Goal: Task Accomplishment & Management: Use online tool/utility

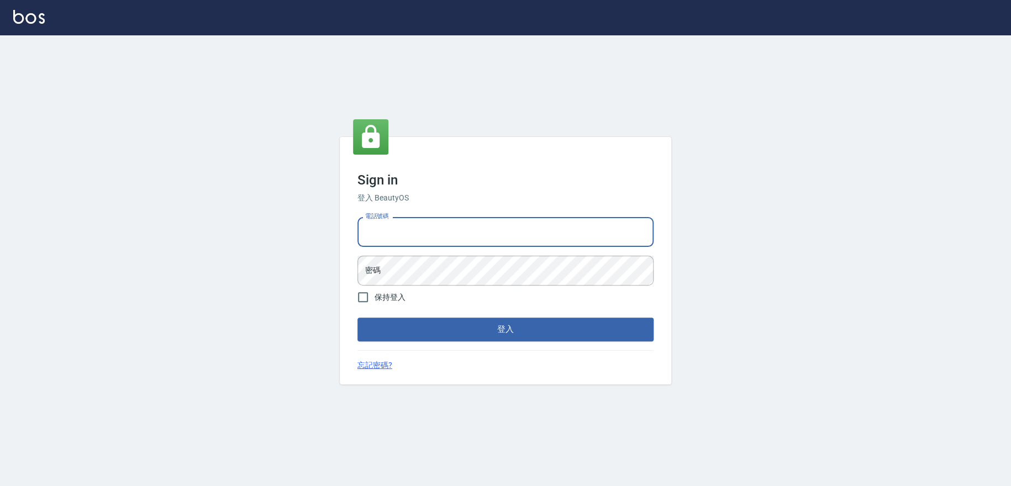
click at [414, 242] on input "電話號碼" at bounding box center [505, 232] width 296 height 30
type input "0978210283"
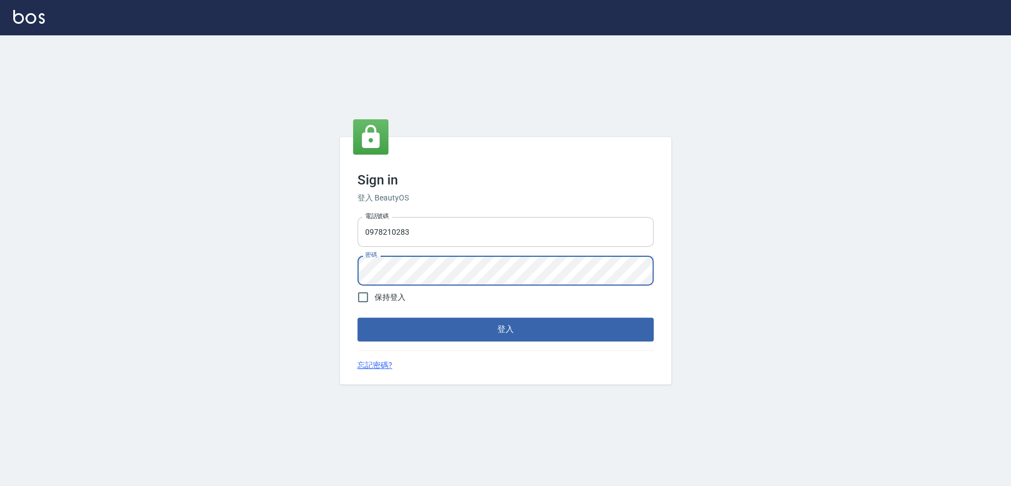
click at [357, 318] on button "登入" at bounding box center [505, 329] width 296 height 23
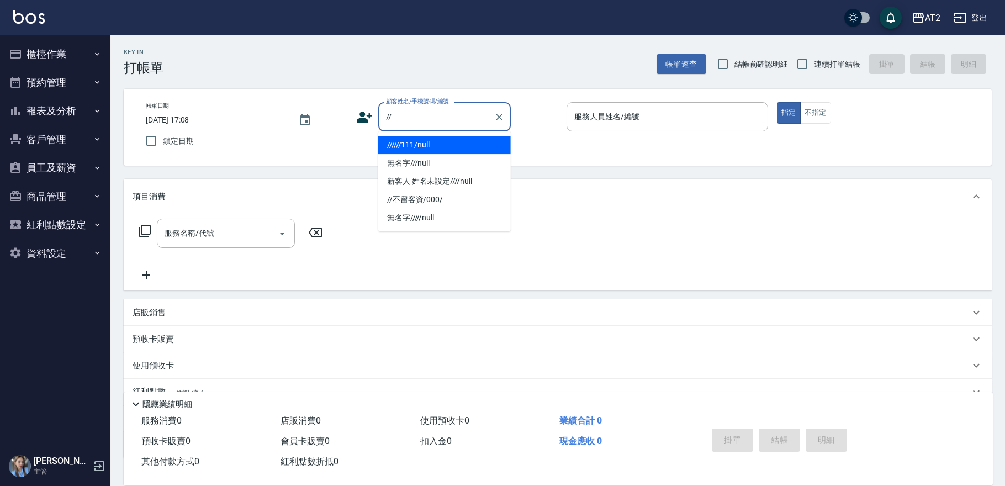
type input "//////111/null"
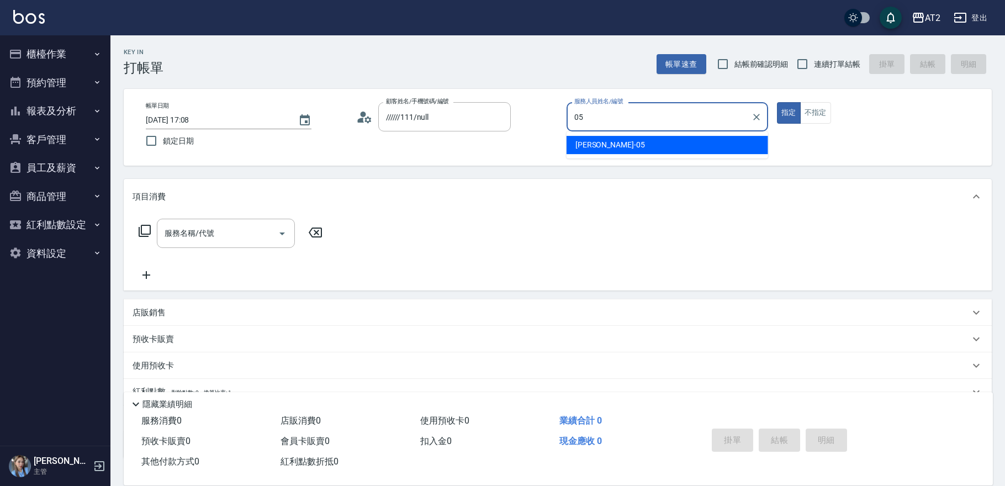
type input "[PERSON_NAME]-05"
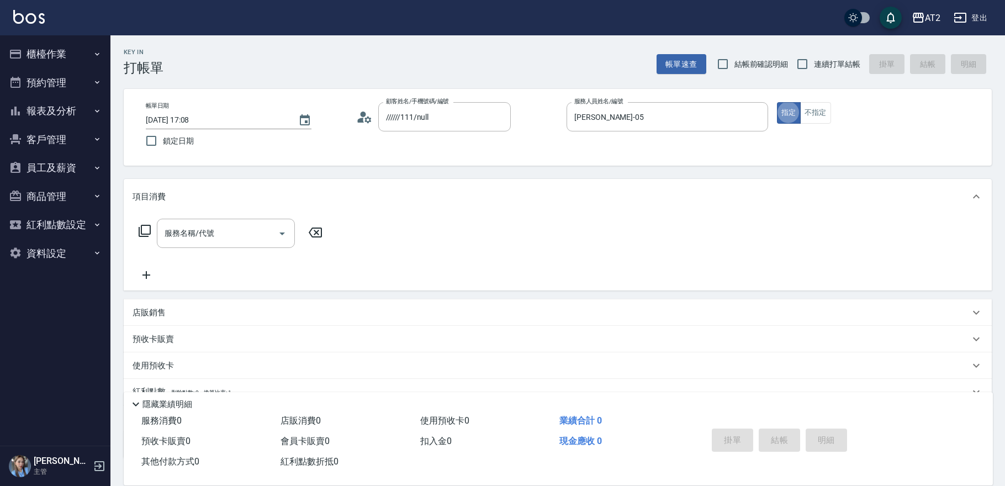
type button "true"
type input "新客人 姓名未設定////null"
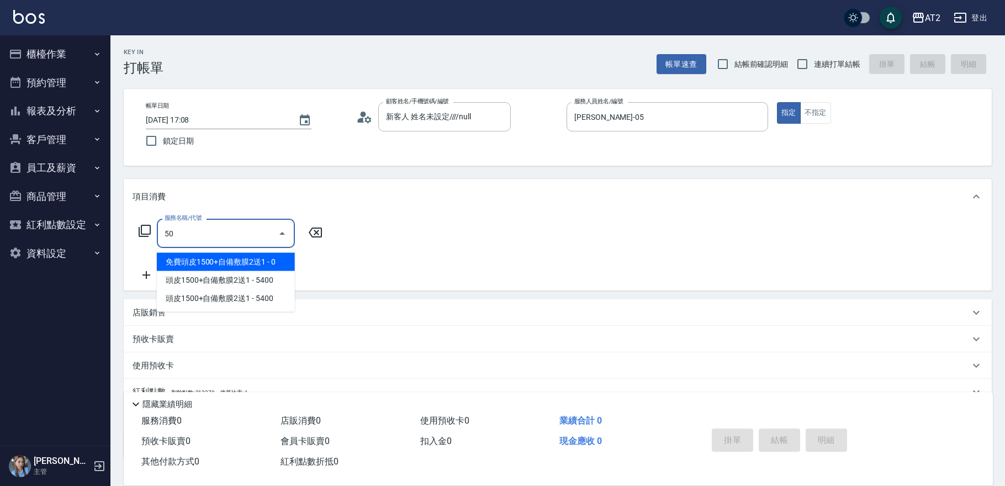
type input "5"
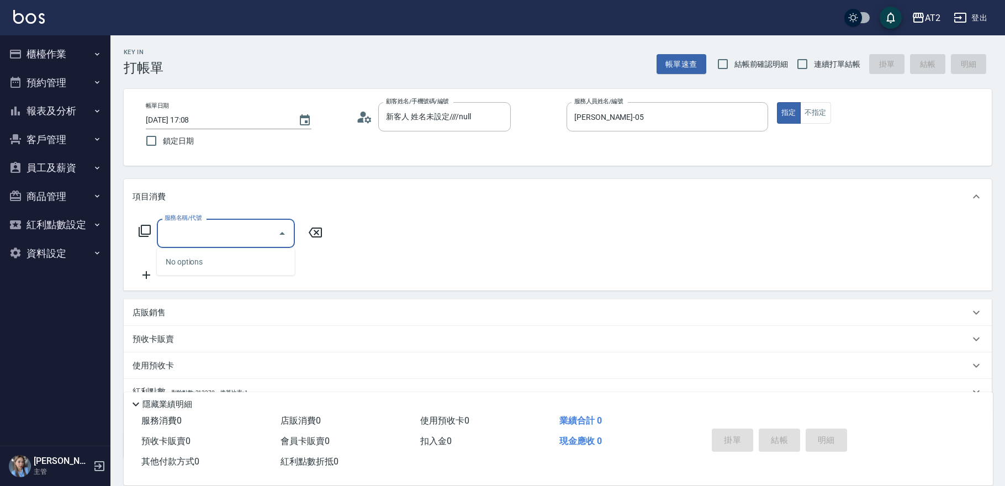
type input "7"
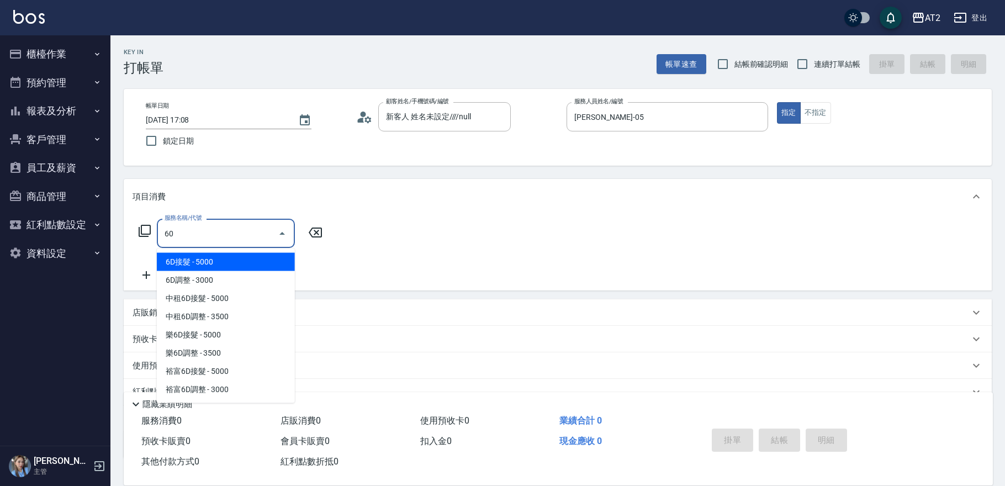
type input "601"
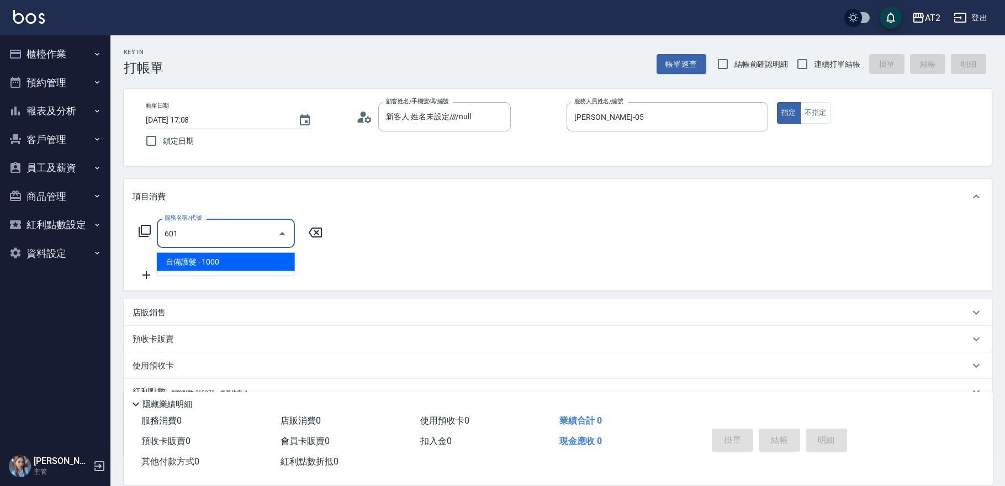
type input "100"
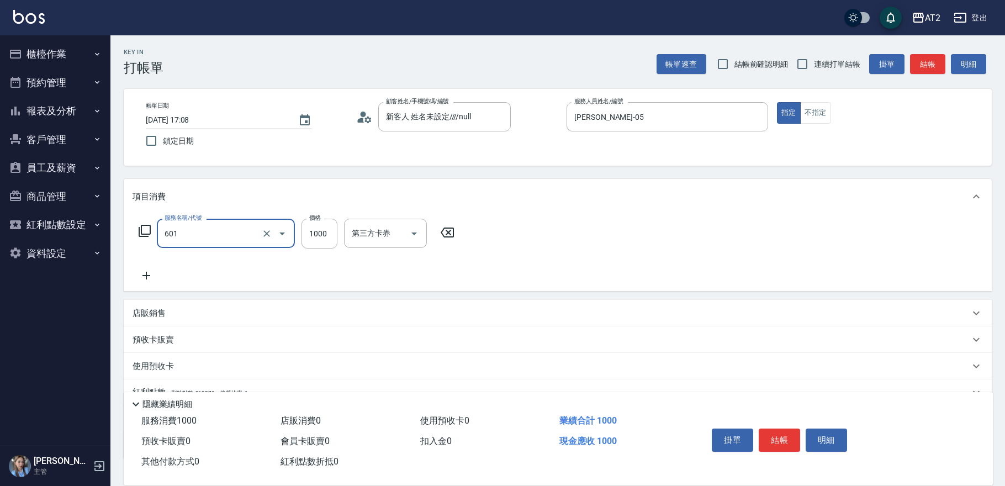
type input "自備護髮(601)"
type input "5"
type input "0"
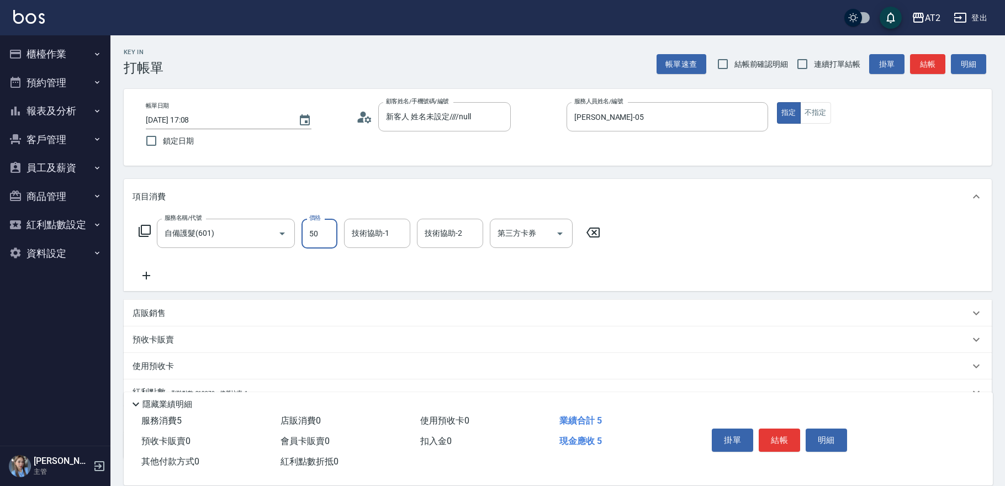
type input "500"
type input "50"
type input "5000"
type input "500"
type input "5000"
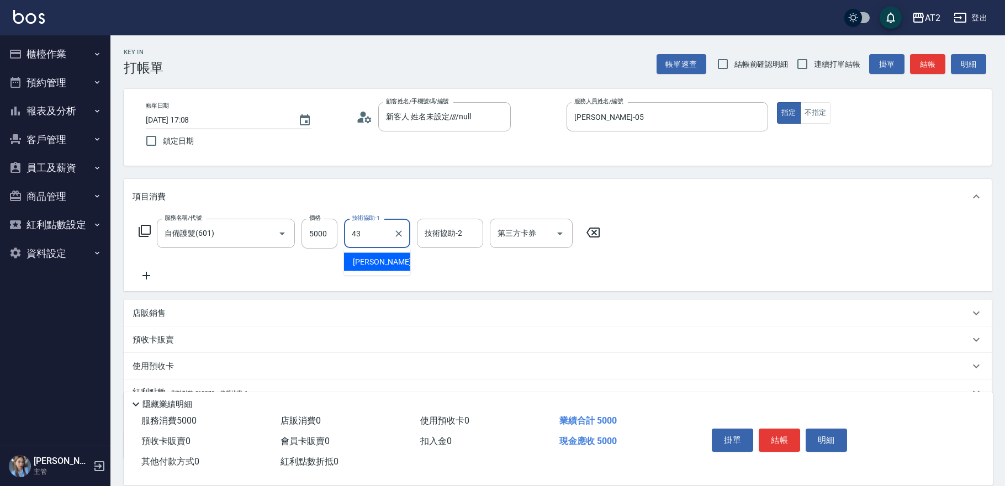
type input "[PERSON_NAME]-43"
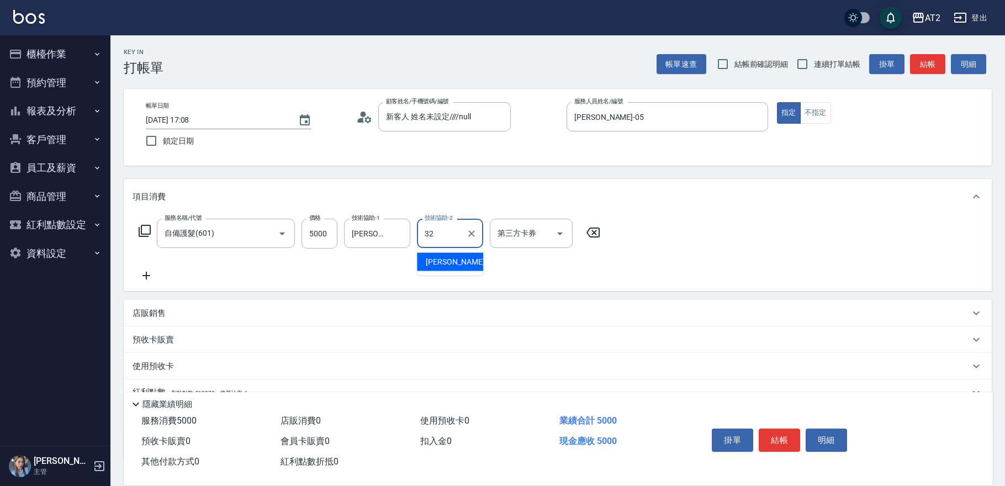
type input "[PERSON_NAME]-32"
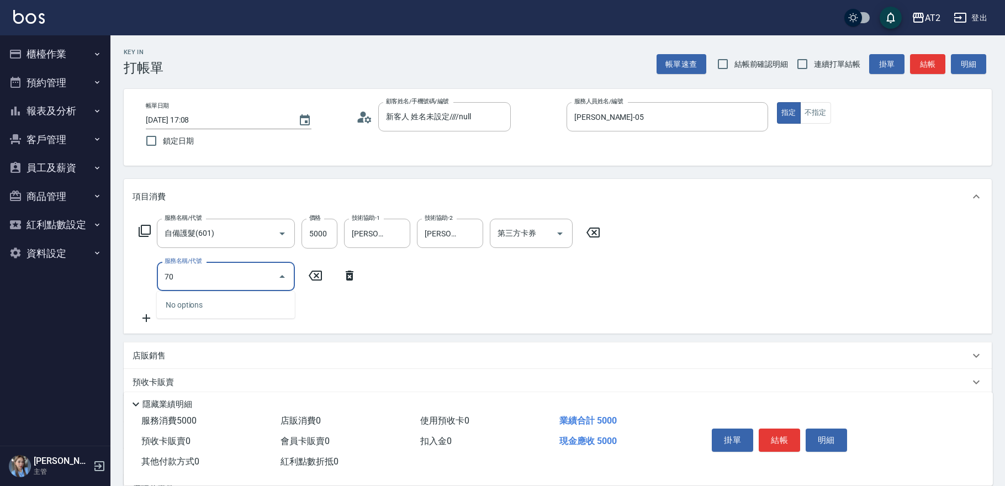
type input "704"
type input "1000"
type input "新羽毛鉑金接髮(704)"
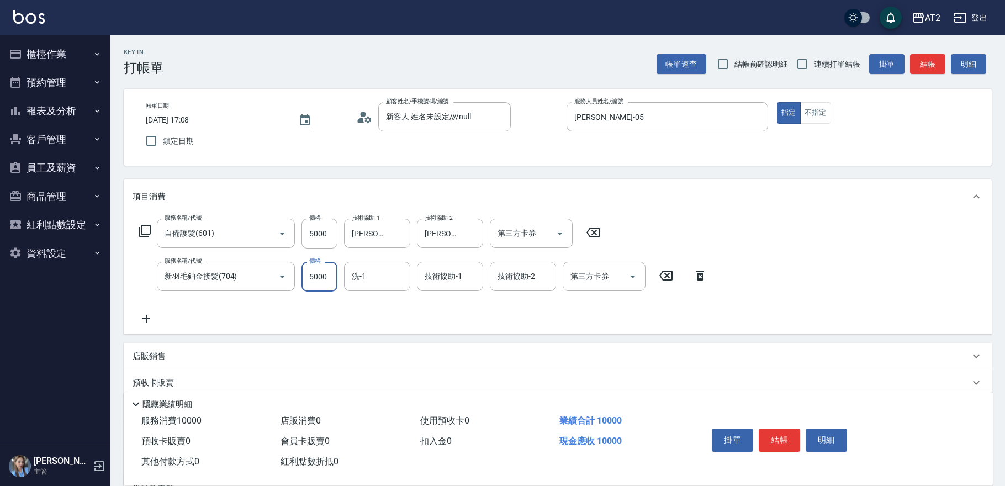
type input "6"
type input "500"
type input "600"
type input "560"
type input "6000"
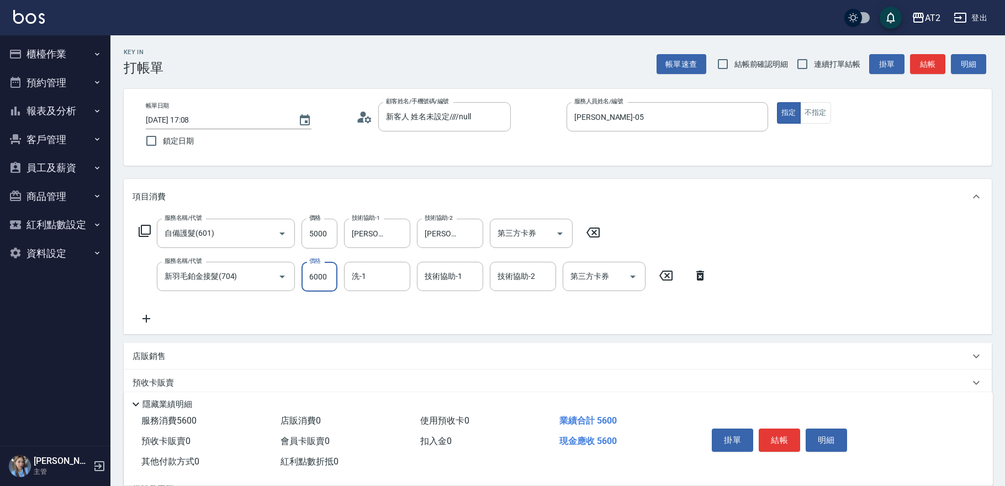
type input "1100"
type input "6000"
type input "[PERSON_NAME]-43"
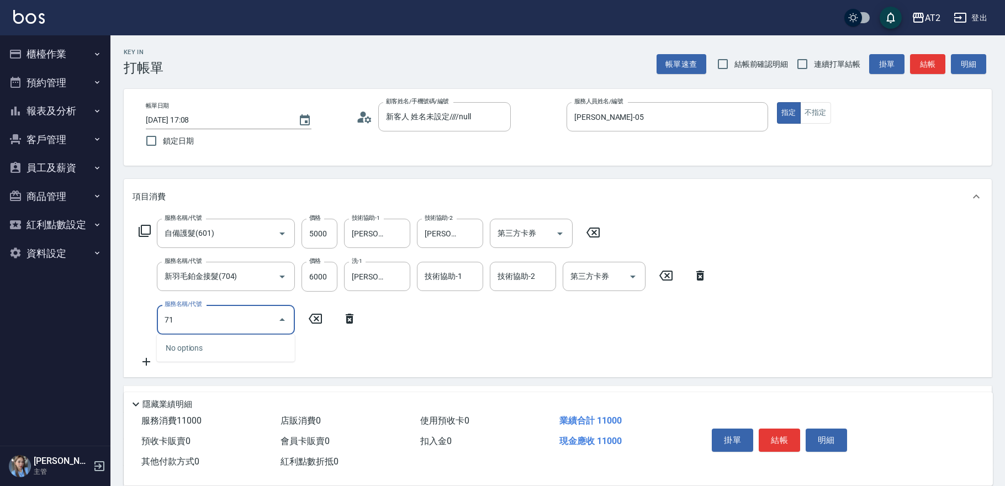
type input "715"
type input "1270"
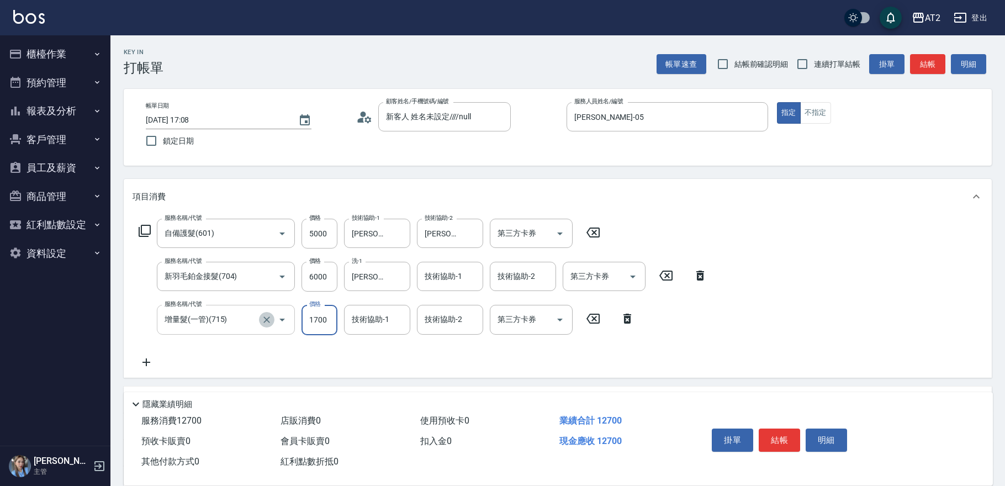
click at [269, 315] on icon "Clear" at bounding box center [266, 319] width 11 height 11
type input "增量髮(一管)(715)"
click at [268, 325] on icon "Clear" at bounding box center [266, 319] width 11 height 11
type input "7"
type input "1100"
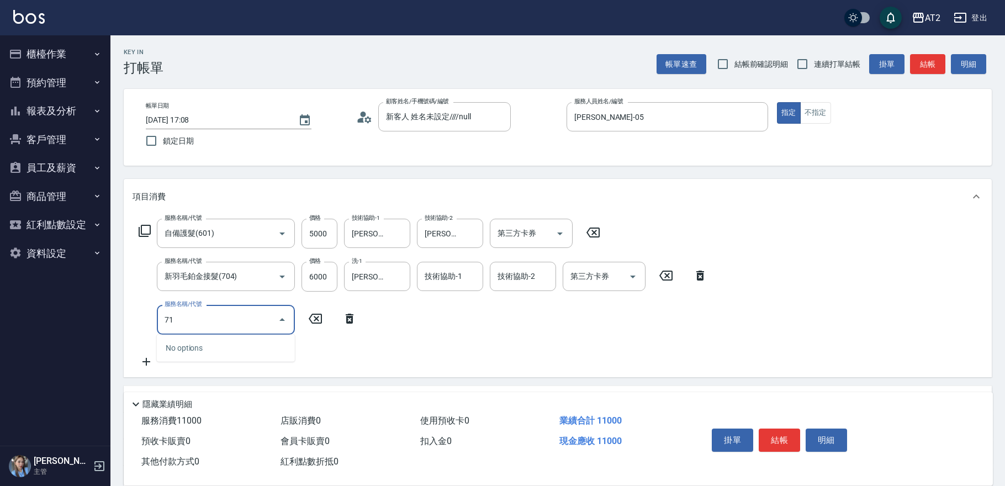
type input "714"
type input "1250"
type input "單拆/單串(714)"
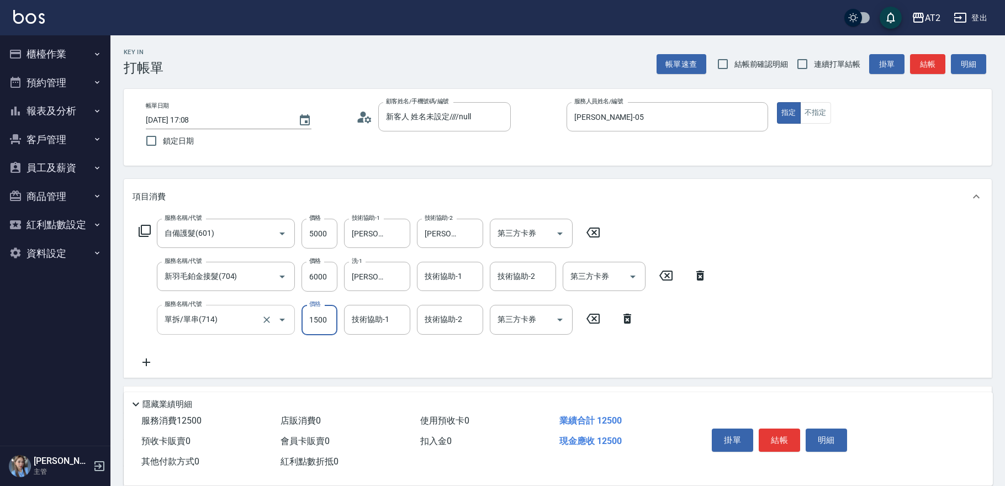
type input "0"
type input "1100"
type input "0"
type input "[PERSON_NAME]-43"
type input "[PERSON_NAME]-32"
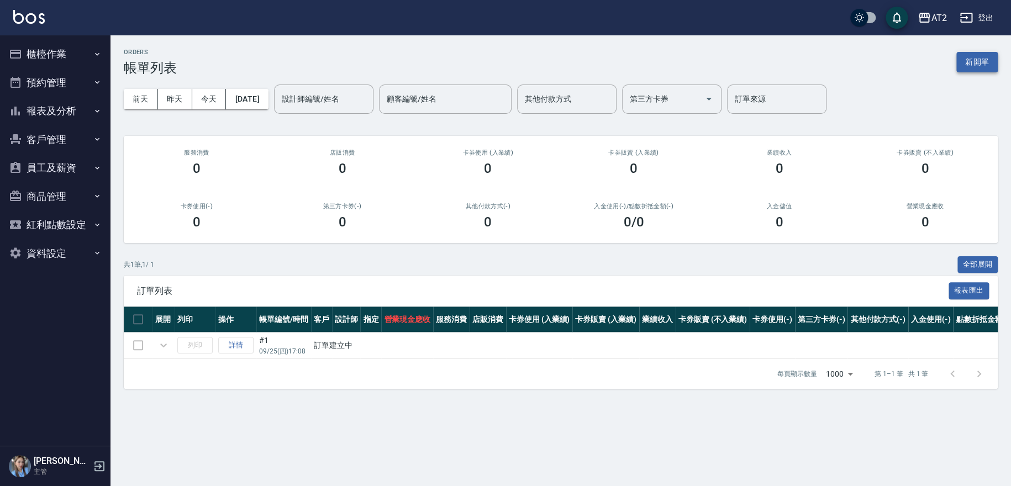
click at [970, 69] on button "新開單" at bounding box center [976, 62] width 41 height 20
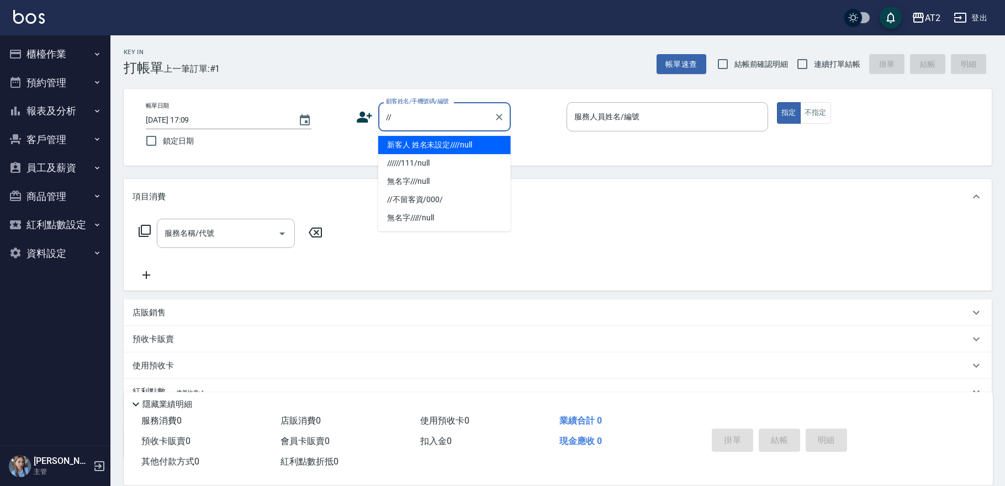
type input "新客人 姓名未設定////null"
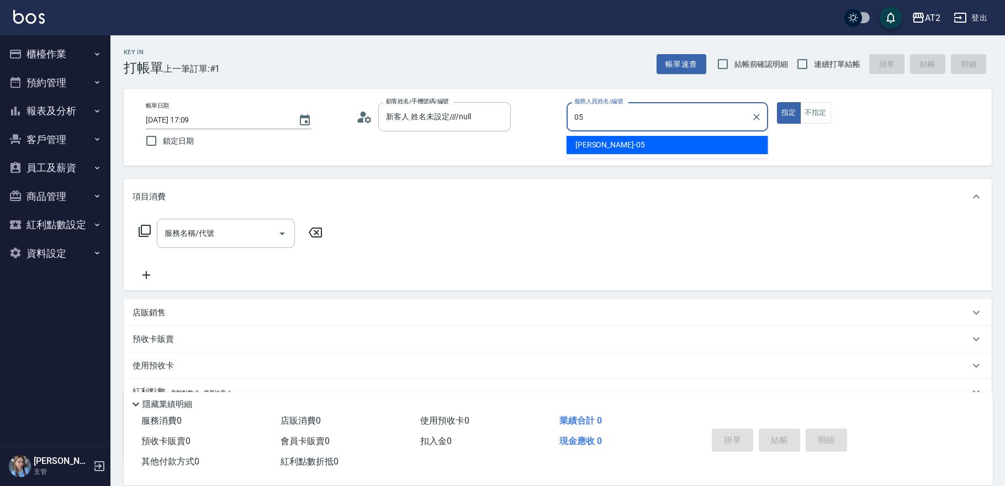
type input "[PERSON_NAME]-05"
type button "true"
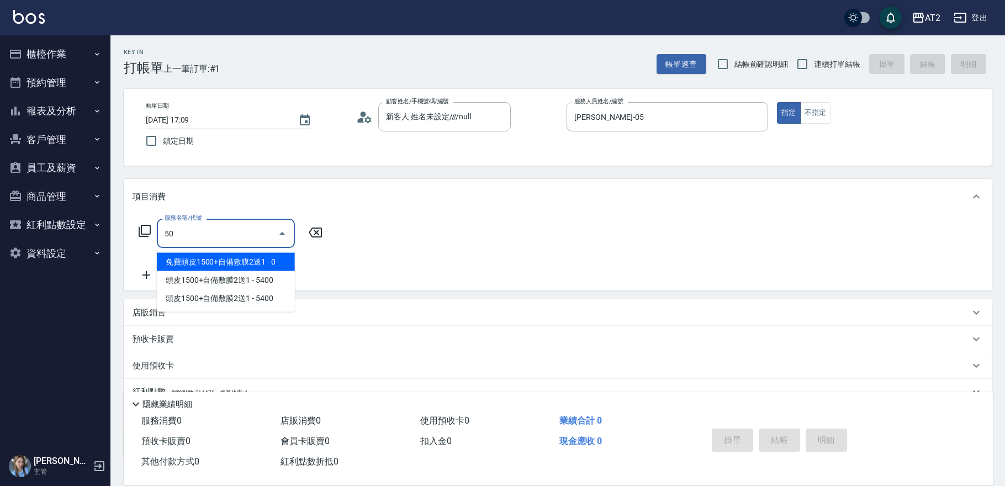
type input "501"
type input "100"
type input "染髮(501)"
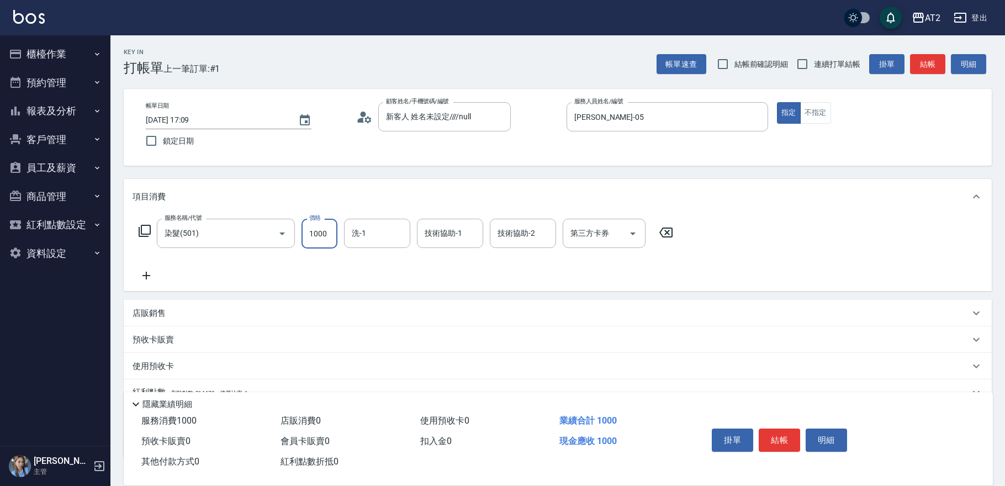
type input "0"
type input "23"
type input "20"
type input "238"
type input "230"
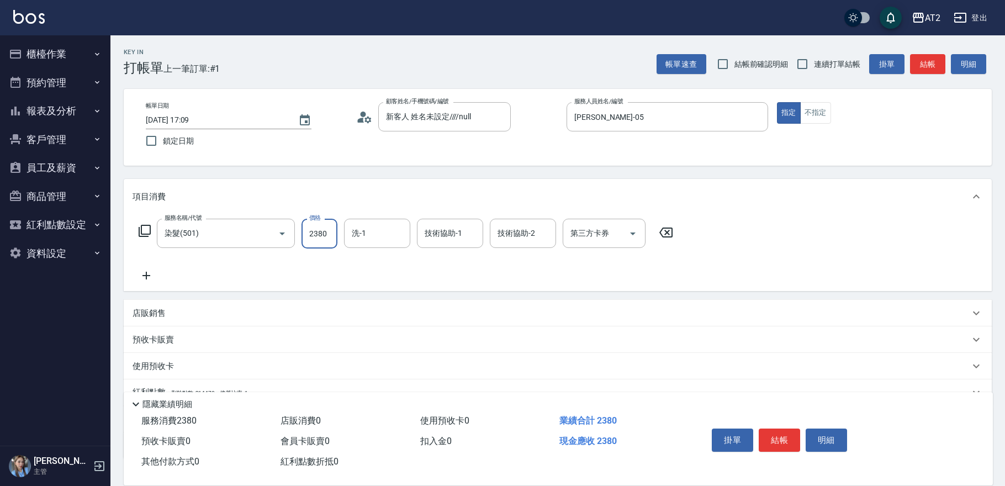
type input "2380"
type input "[PERSON_NAME]-32"
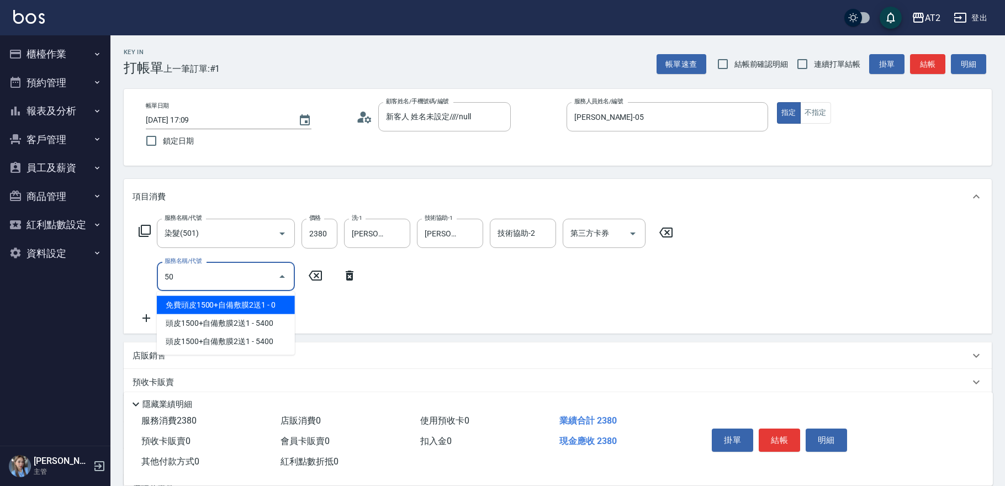
type input "502"
type input "280"
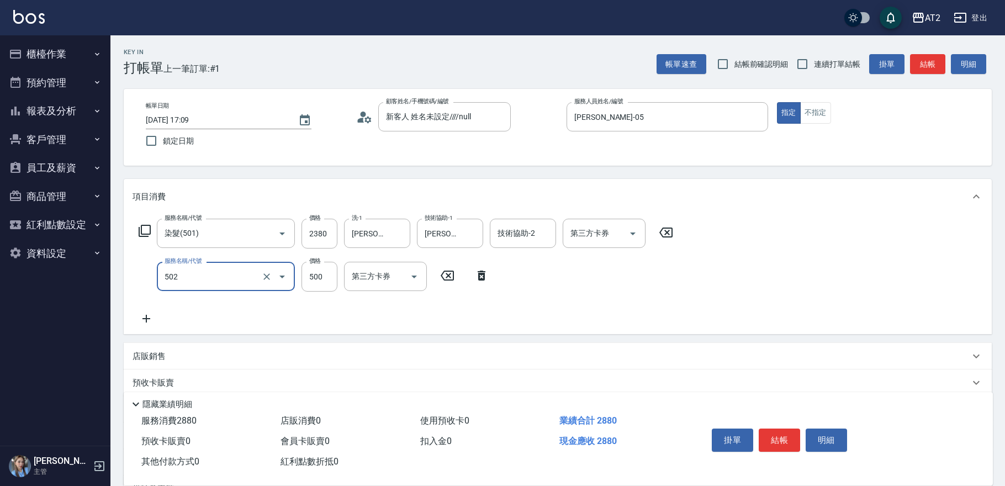
type input "漂髮(502)"
type input "0"
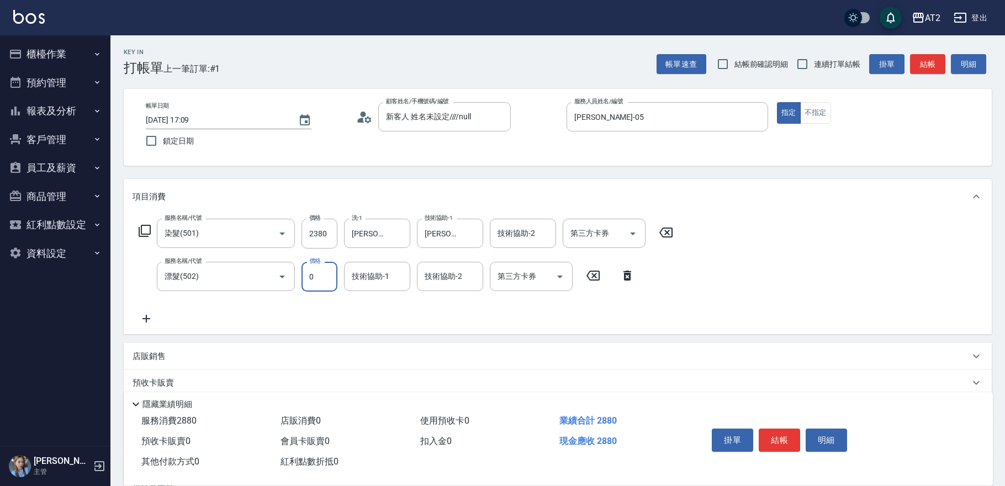
type input "230"
type input "0"
type input "2"
type input "[PERSON_NAME]-32"
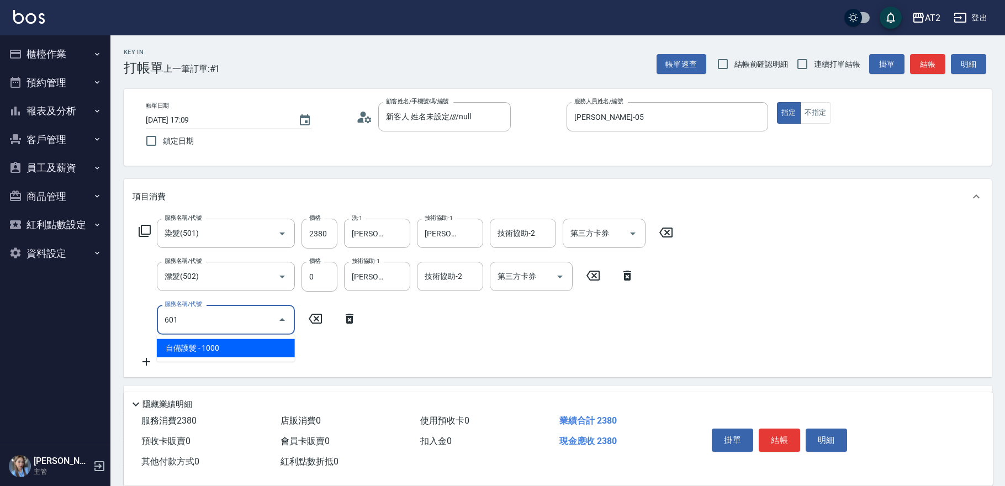
type input "601"
type input "330"
type input "自備護髮(601)"
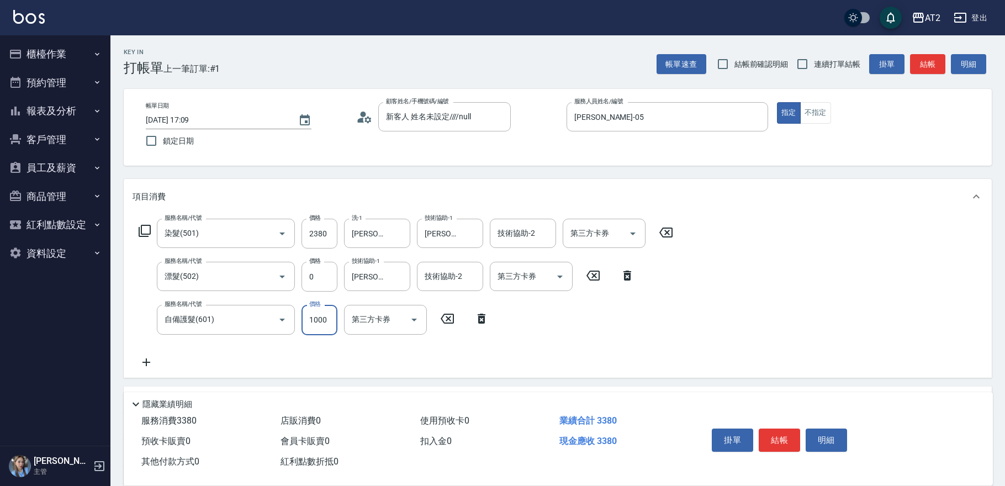
type input "2"
type input "230"
type input "25"
type input "240"
type input "250"
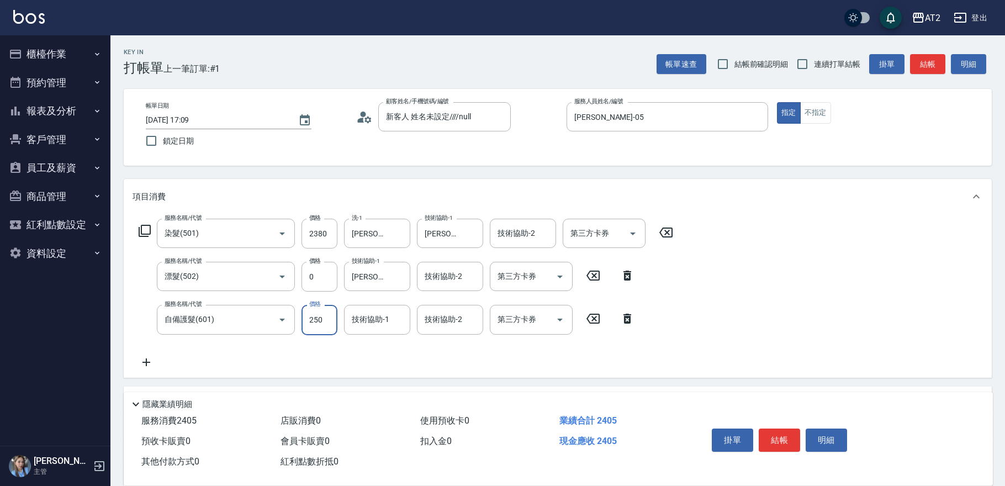
type input "480"
type input "2500"
type input "[PERSON_NAME]-32"
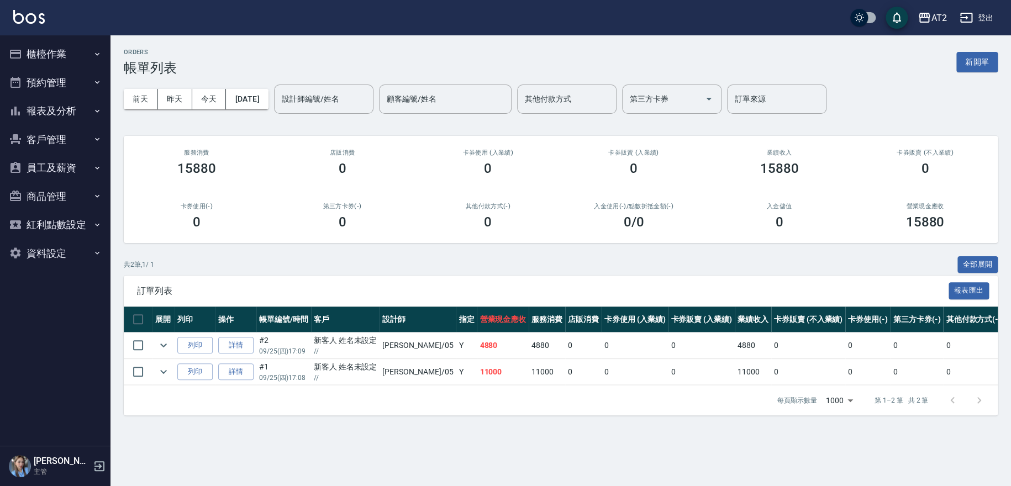
click at [66, 105] on button "報表及分析" at bounding box center [55, 111] width 102 height 29
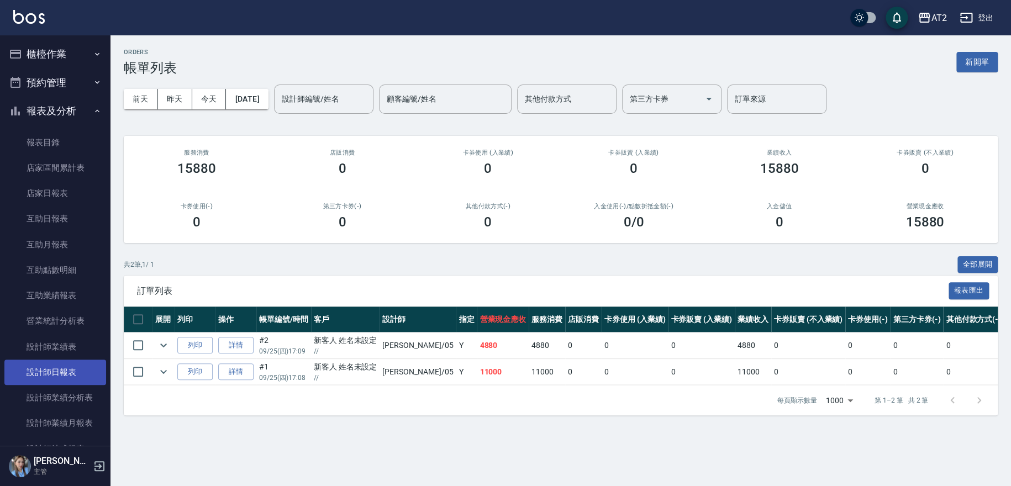
click at [60, 367] on link "設計師日報表" at bounding box center [55, 372] width 102 height 25
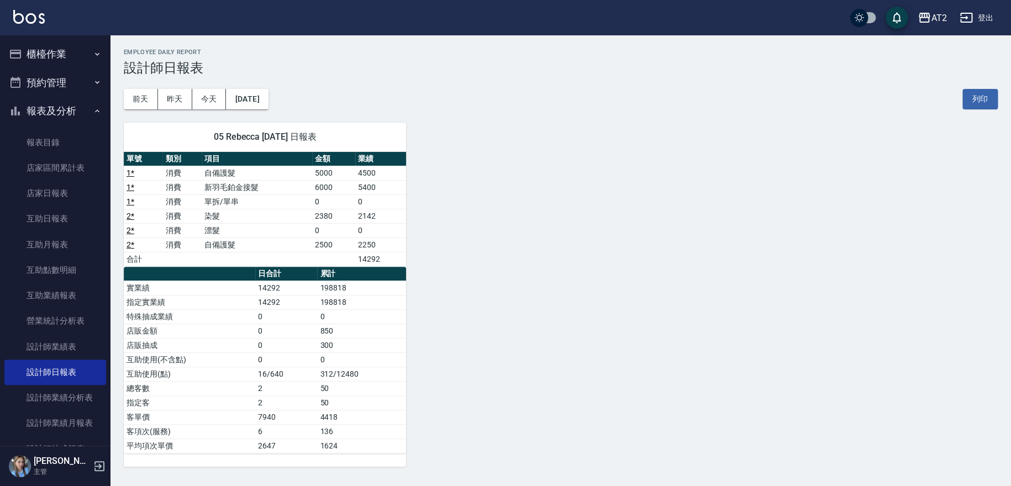
click at [93, 45] on button "櫃檯作業" at bounding box center [55, 54] width 102 height 29
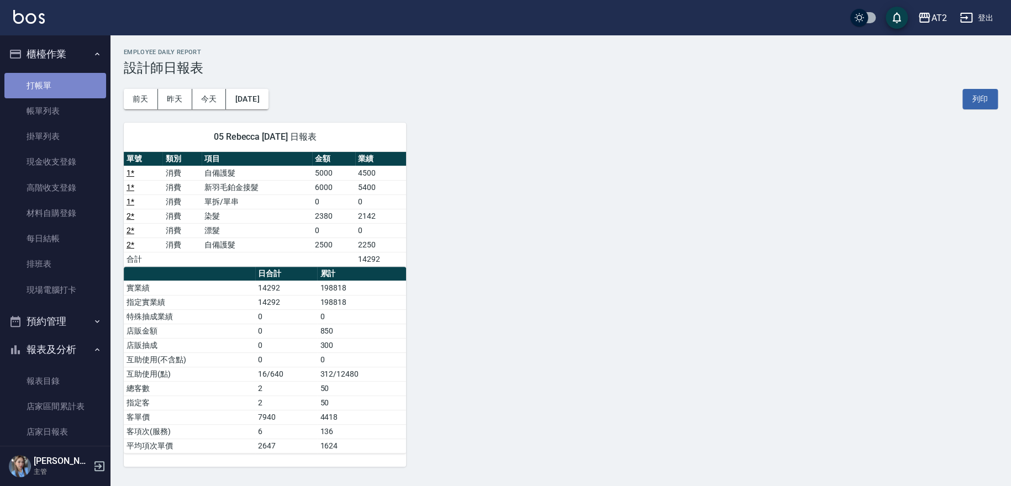
click at [87, 85] on link "打帳單" at bounding box center [55, 85] width 102 height 25
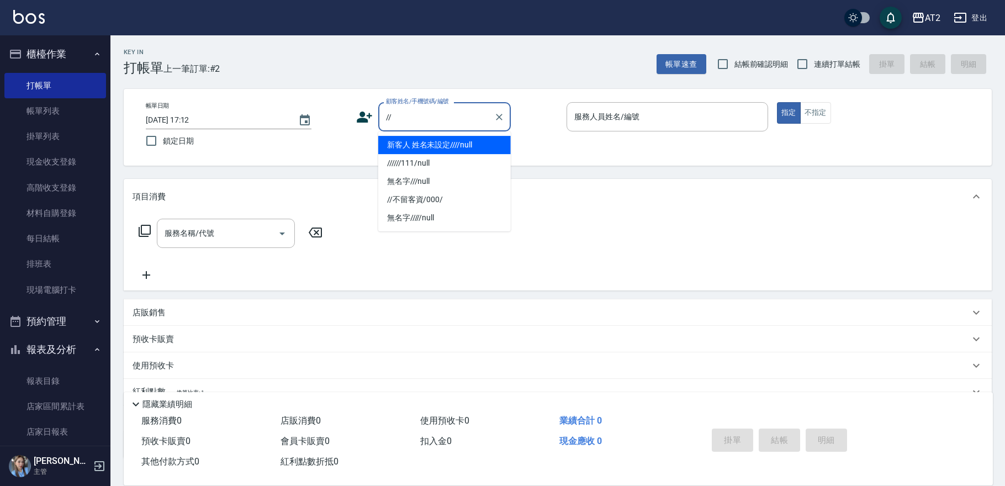
type input "新客人 姓名未設定////null"
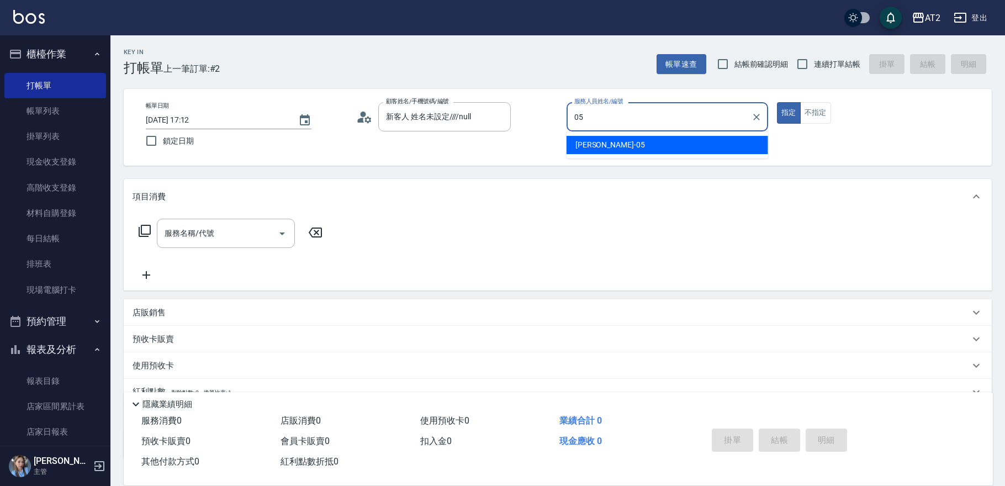
type input "[PERSON_NAME]-05"
type button "true"
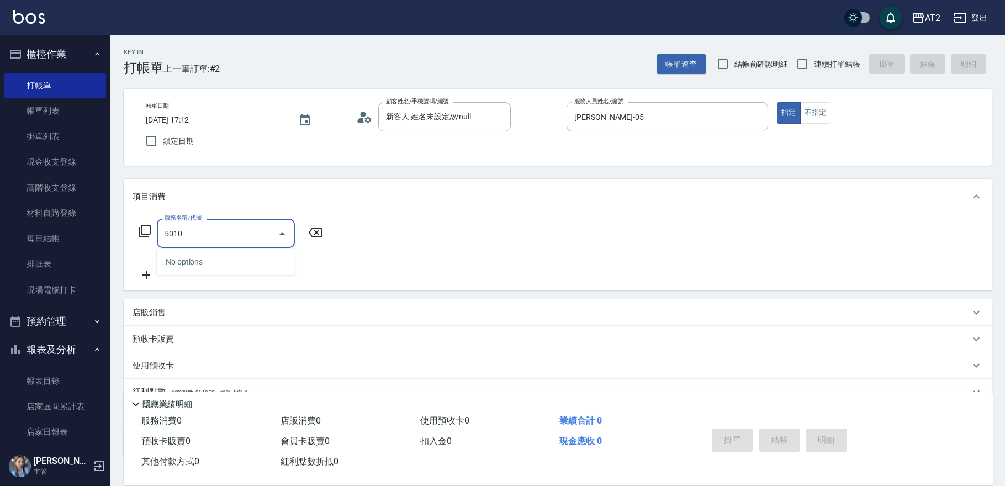
type input "501"
type input "100"
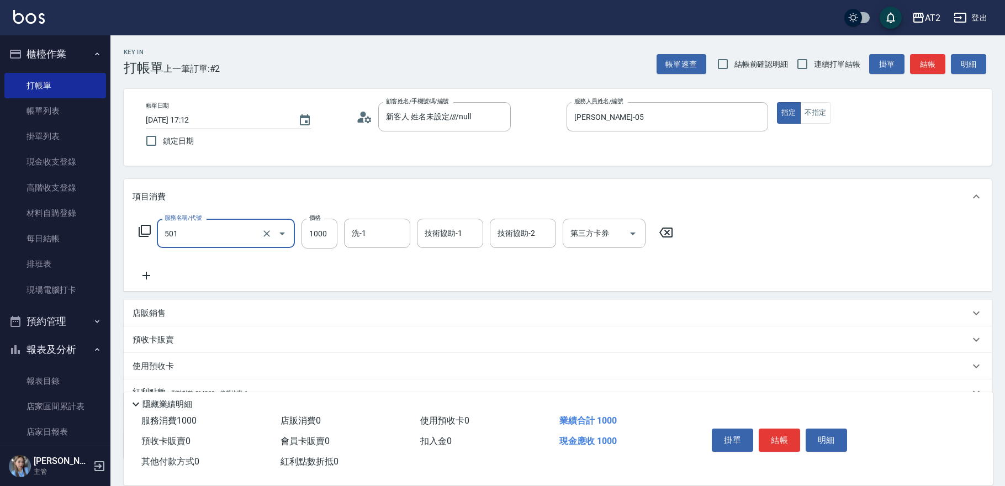
type input "染髮(501)"
type input "0"
type input "198"
type input "190"
type input "1980"
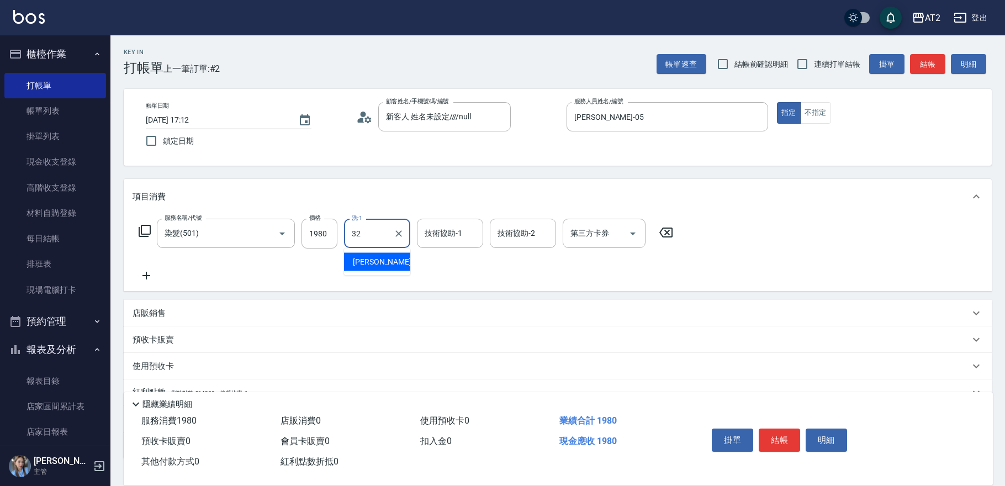
type input "[PERSON_NAME]-32"
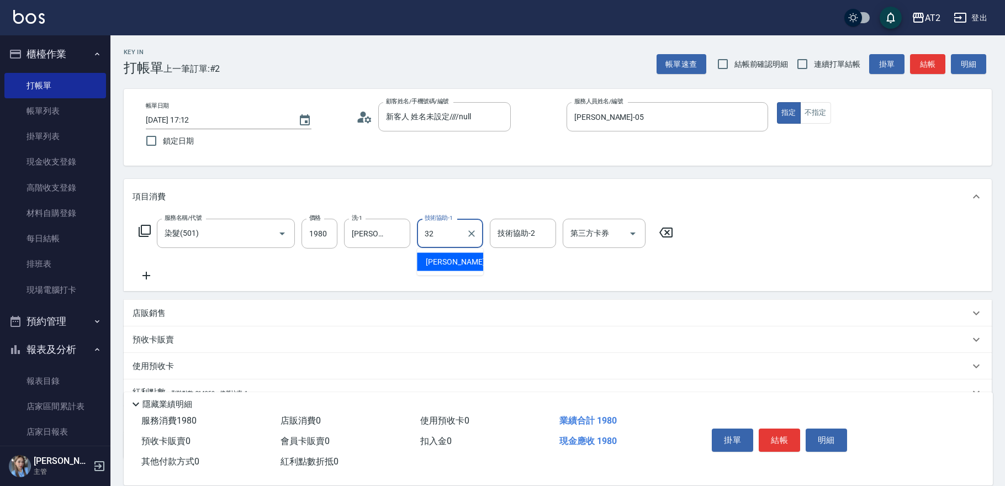
type input "[PERSON_NAME]-32"
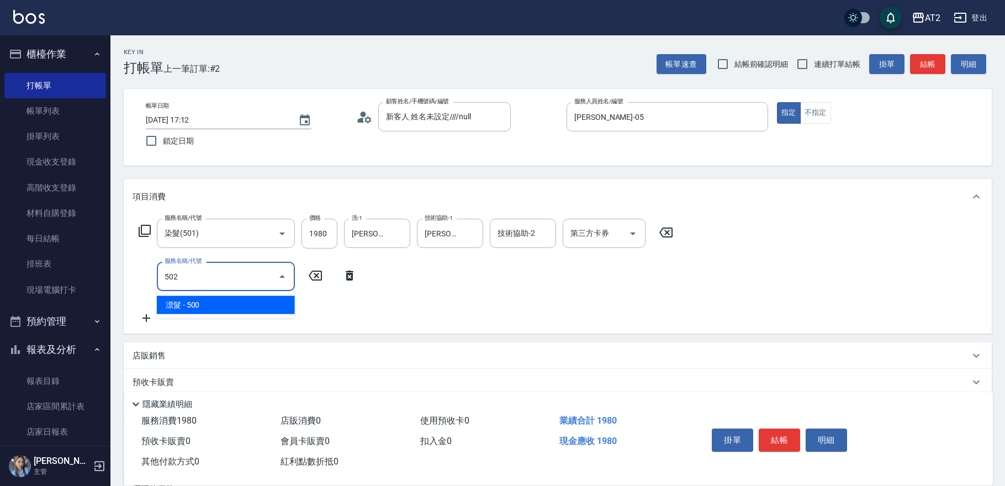
type input "502"
type input "240"
type input "漂髮(502)"
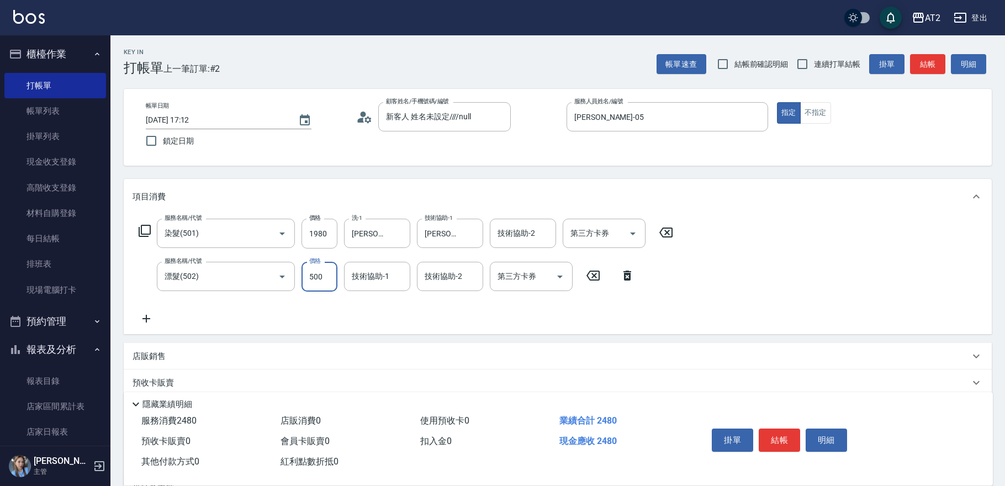
type input "0"
type input "190"
type input "0"
type input "[PERSON_NAME]-43"
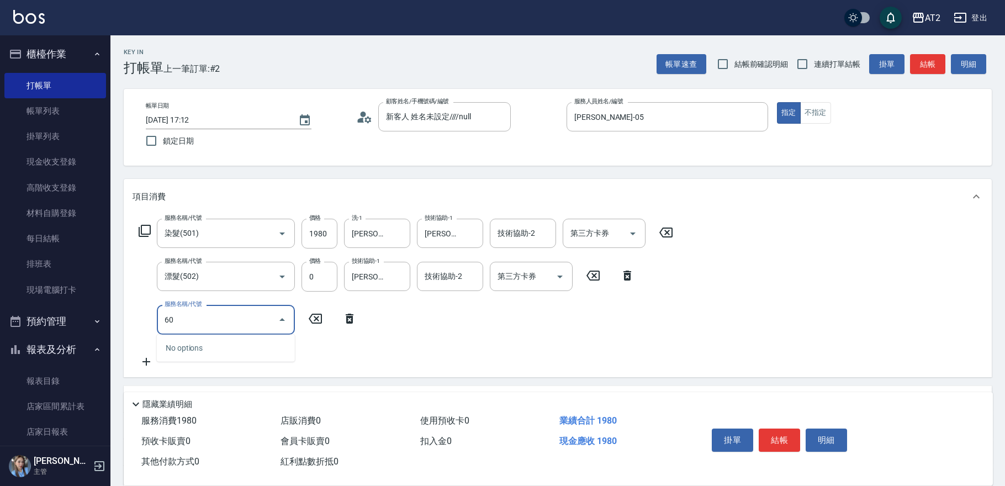
type input "601"
type input "290"
type input "自備護髮(601)"
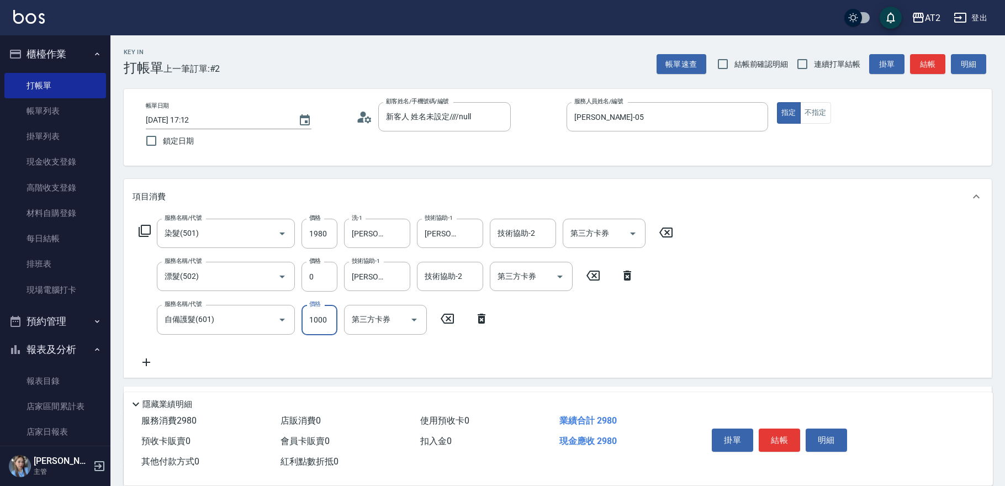
type input "2"
type input "190"
type input "20"
type input "200"
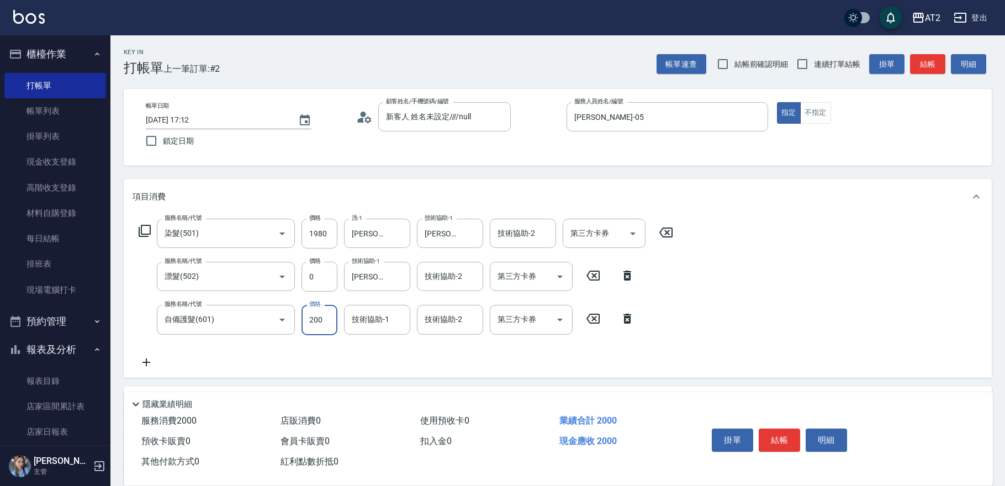
type input "210"
type input "2000"
type input "390"
type input "2000"
type input "4"
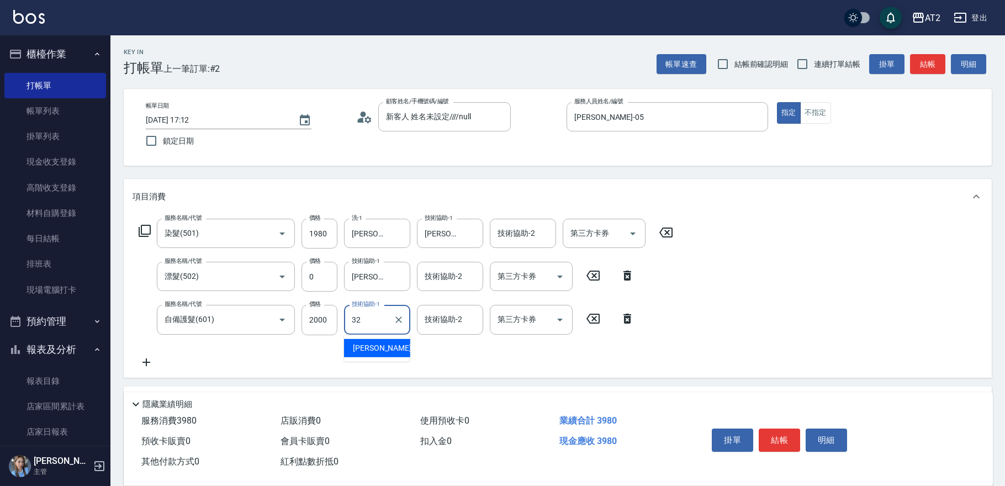
type input "[PERSON_NAME]-32"
